Goal: Information Seeking & Learning: Learn about a topic

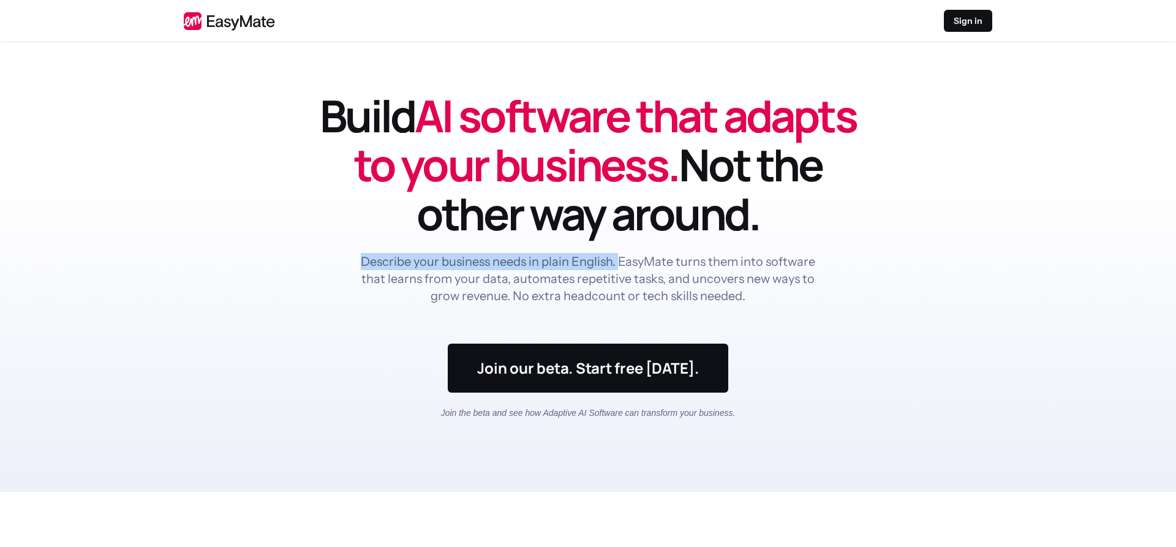
drag, startPoint x: 347, startPoint y: 264, endPoint x: 629, endPoint y: 277, distance: 282.5
click at [625, 269] on div "Describe your business needs in plain English. EasyMate turns them into softwar…" at bounding box center [587, 278] width 539 height 51
click at [631, 302] on p "Describe your business needs in plain English. EasyMate turns them into softwar…" at bounding box center [588, 278] width 460 height 51
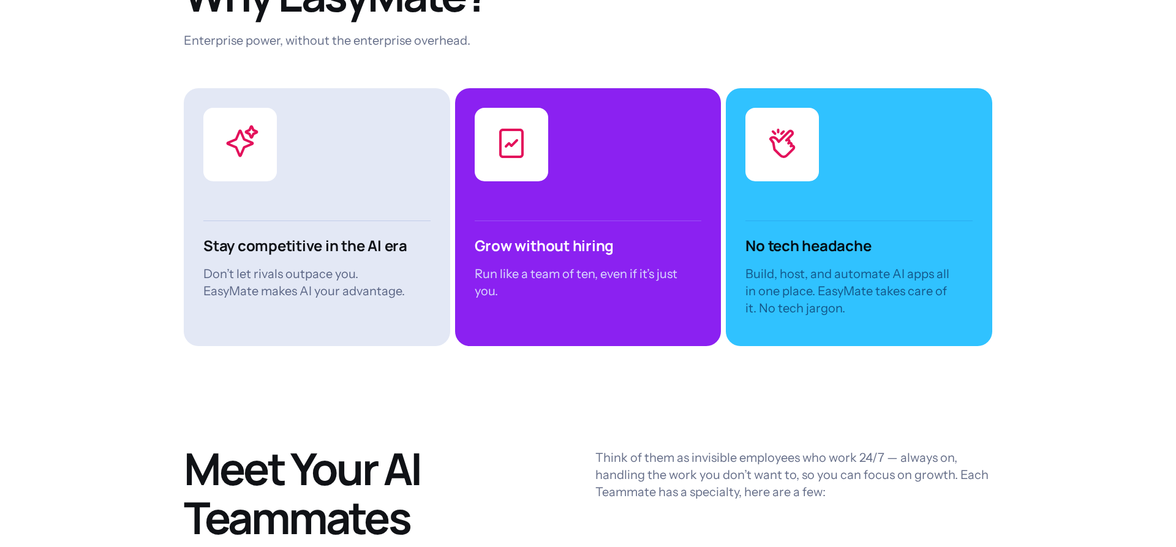
scroll to position [2939, 0]
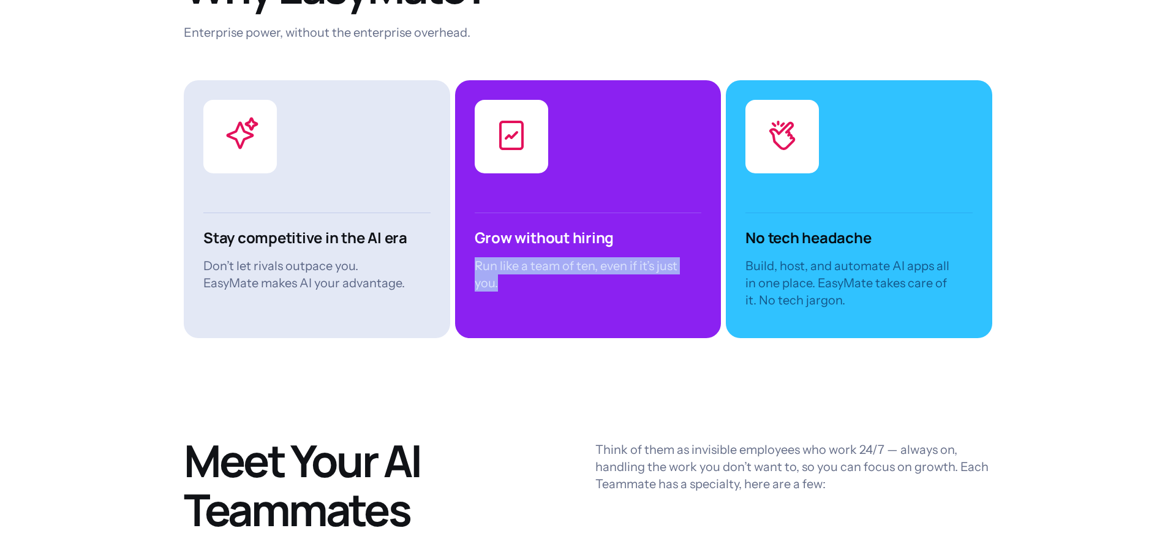
drag, startPoint x: 503, startPoint y: 279, endPoint x: 475, endPoint y: 285, distance: 28.4
click at [470, 264] on div "Grow without hiring Run like a team of ten, even if it’s just you." at bounding box center [588, 209] width 266 height 258
click at [475, 285] on div "Grow without hiring Run like a team of ten, even if it’s just you." at bounding box center [588, 209] width 266 height 258
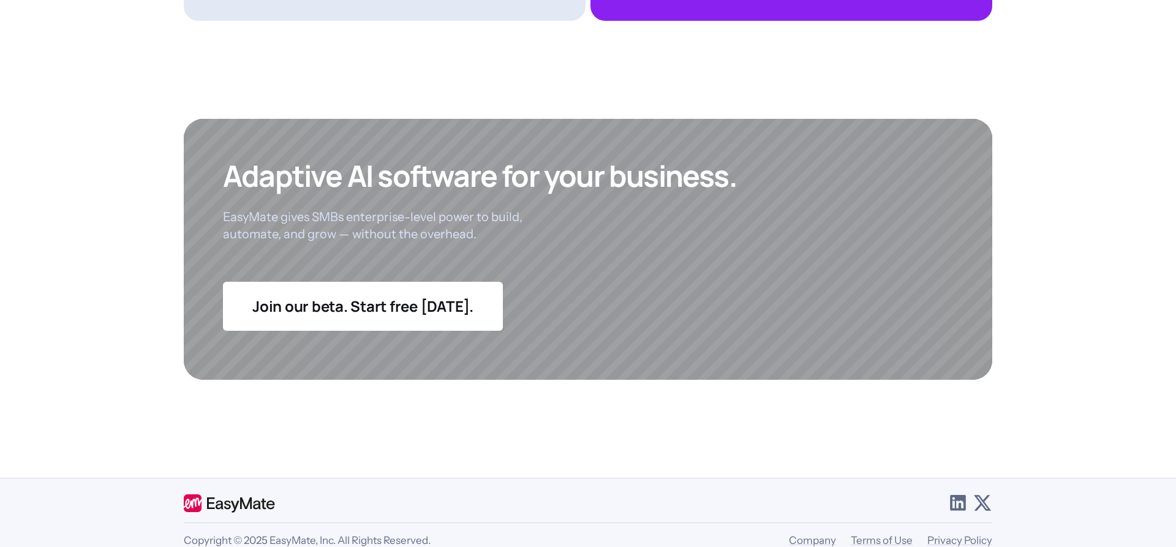
scroll to position [4706, 0]
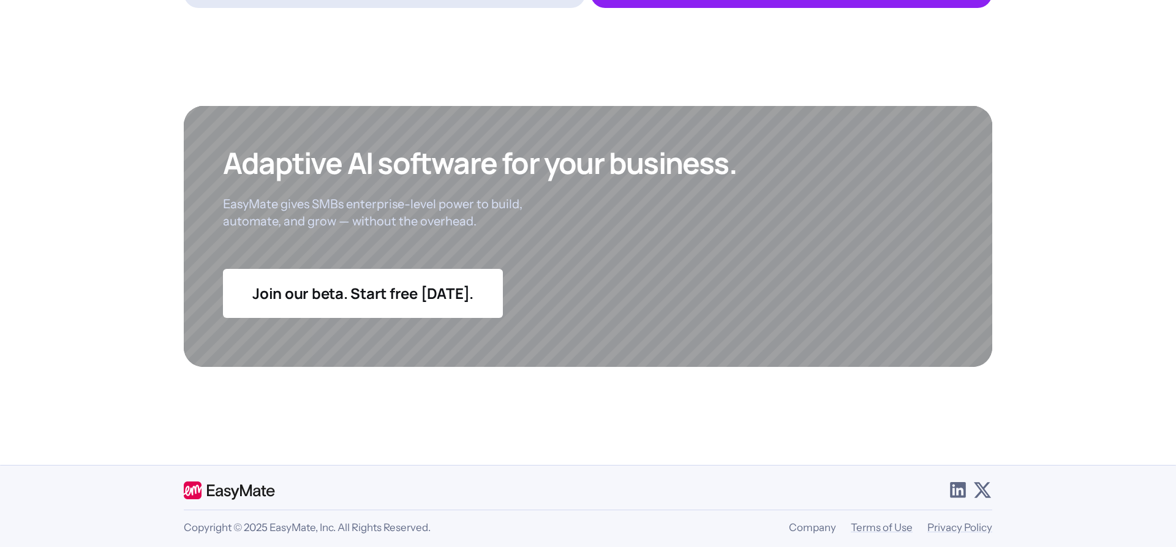
click at [816, 521] on link "Company" at bounding box center [812, 527] width 47 height 12
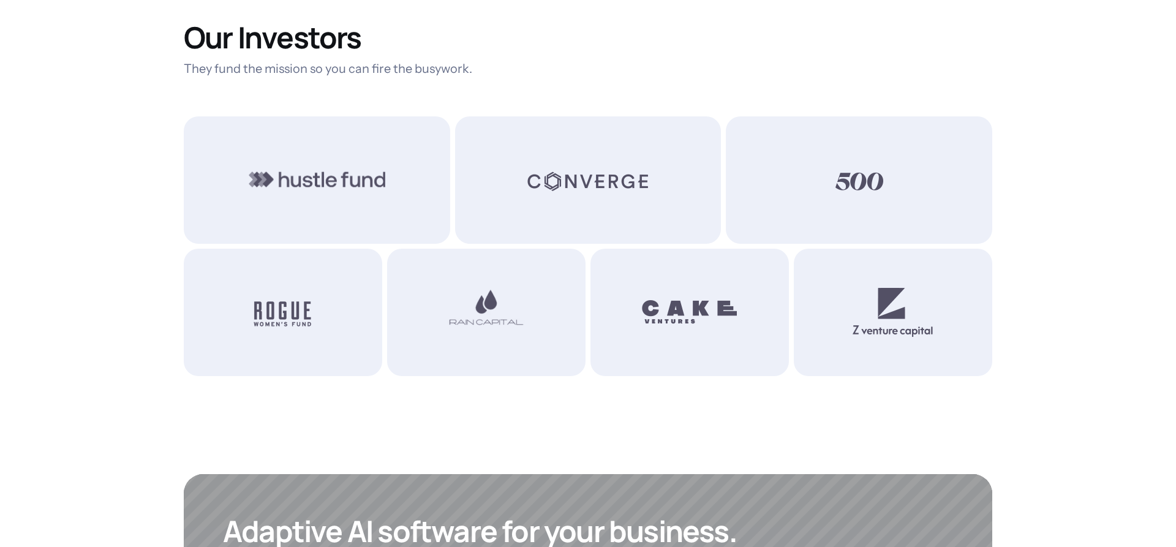
scroll to position [1030, 0]
click at [575, 252] on div at bounding box center [486, 310] width 198 height 127
drag, startPoint x: 313, startPoint y: 213, endPoint x: 192, endPoint y: 221, distance: 121.5
click at [195, 219] on div at bounding box center [317, 178] width 266 height 127
click at [285, 176] on img at bounding box center [317, 178] width 137 height 49
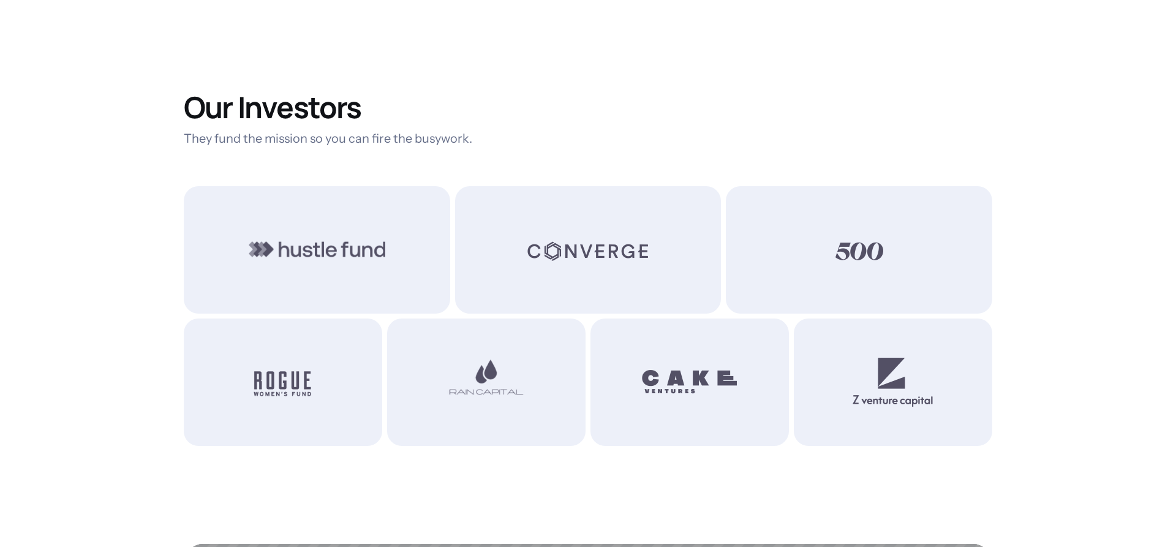
scroll to position [1404, 0]
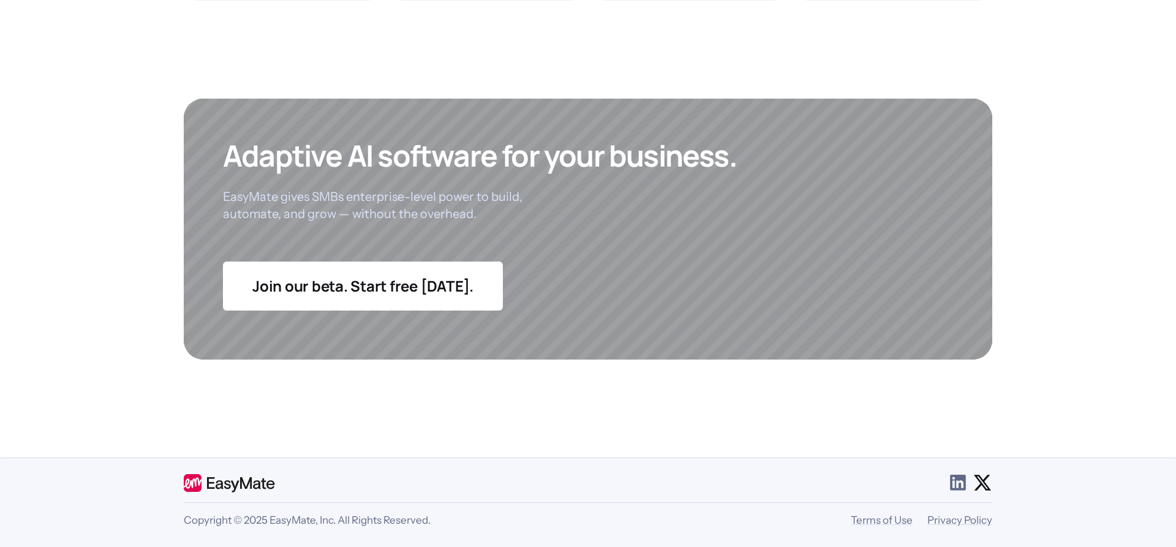
click at [985, 475] on icon at bounding box center [982, 483] width 20 height 20
